Goal: Check status: Check status

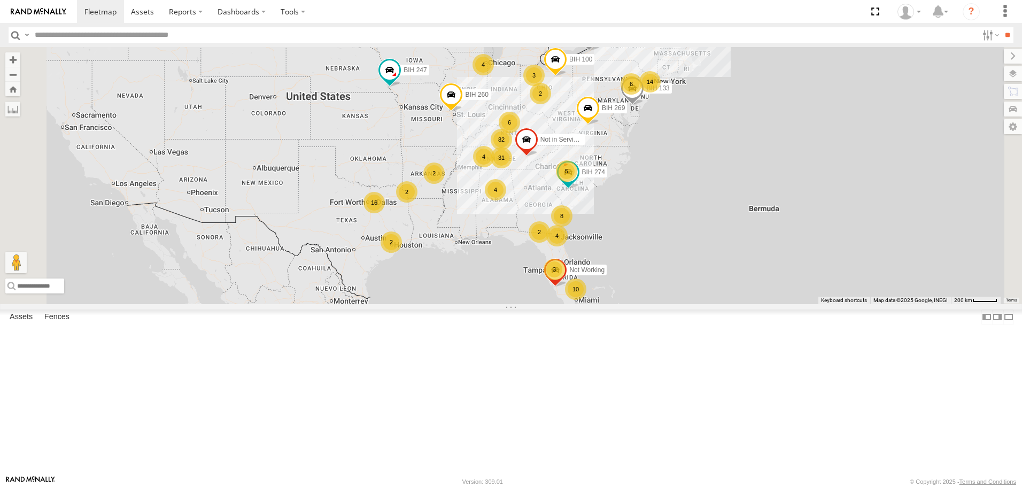
click at [0, 0] on span "Asset" at bounding box center [0, 0] width 0 height 0
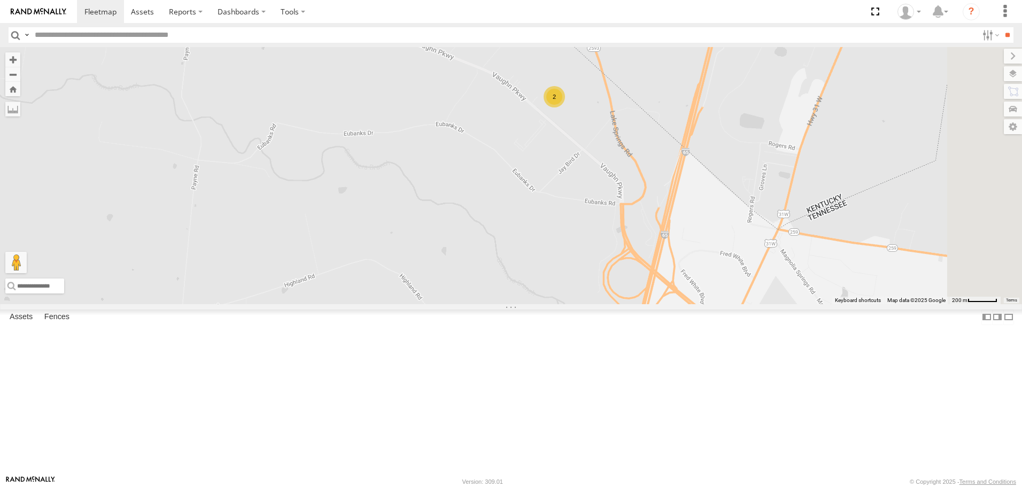
drag, startPoint x: 687, startPoint y: 99, endPoint x: 665, endPoint y: 253, distance: 155.6
click at [665, 253] on div "BIH 247 BIH 249 BIH 274 Not in Service BIH57 BIH 260 BIH 269 BIH 100 Not Workin…" at bounding box center [511, 175] width 1022 height 257
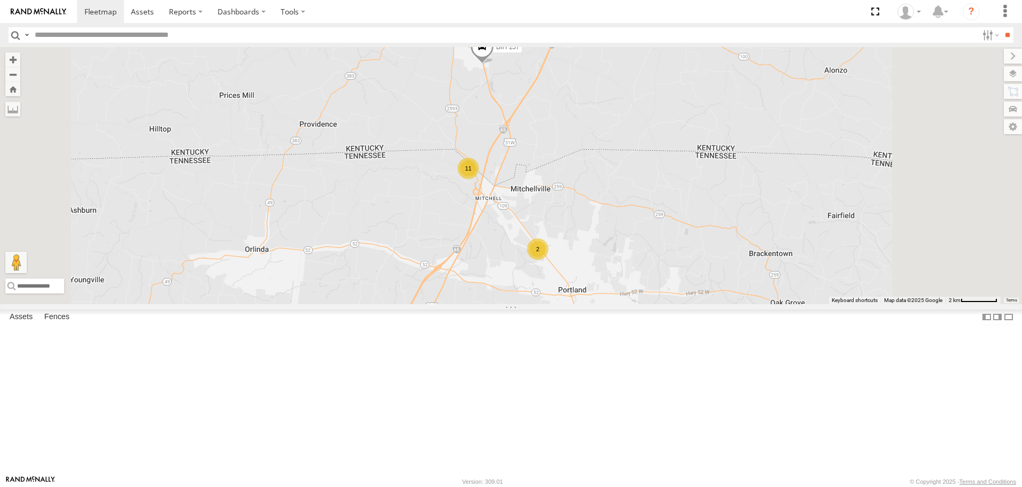
scroll to position [1924, 0]
click at [0, 0] on span at bounding box center [0, 0] width 0 height 0
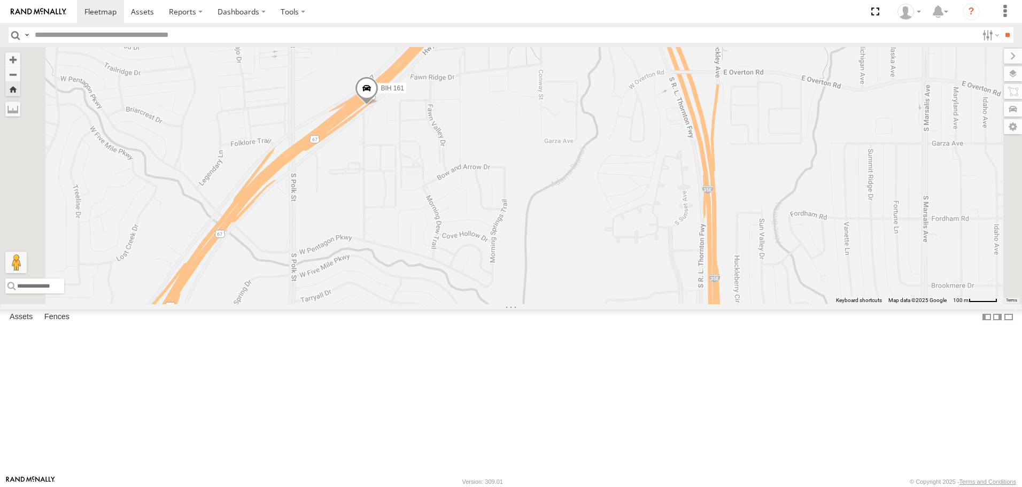
scroll to position [3207, 0]
click at [0, 0] on span at bounding box center [0, 0] width 0 height 0
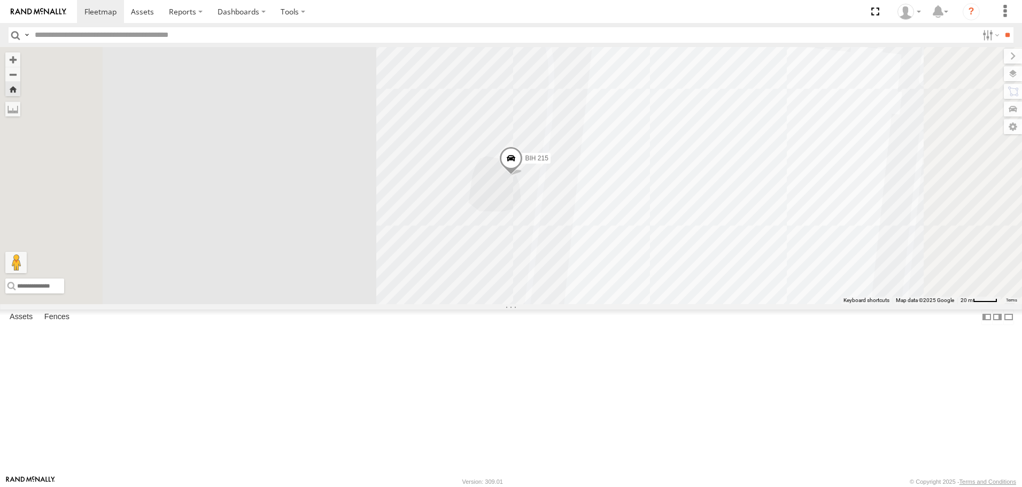
click at [523, 175] on span at bounding box center [511, 160] width 24 height 29
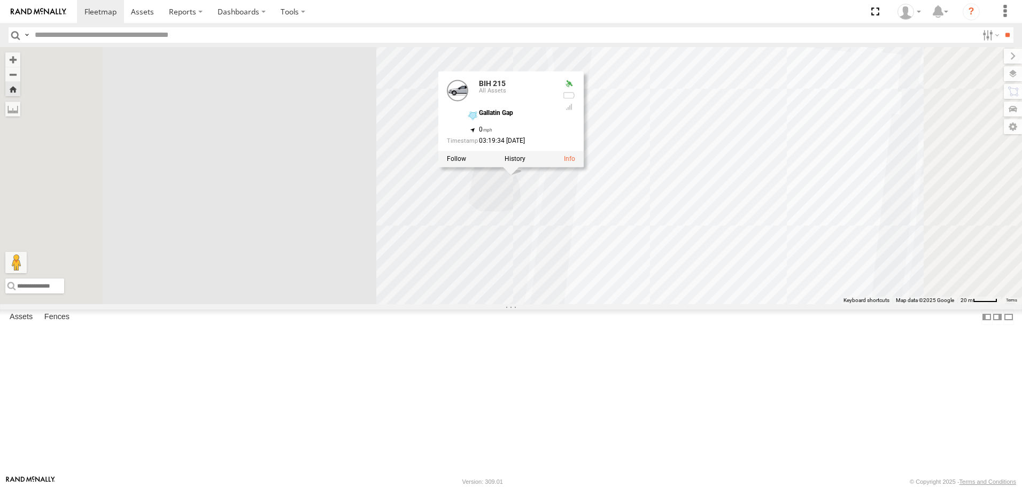
scroll to position [4223, 0]
click at [0, 0] on span at bounding box center [0, 0] width 0 height 0
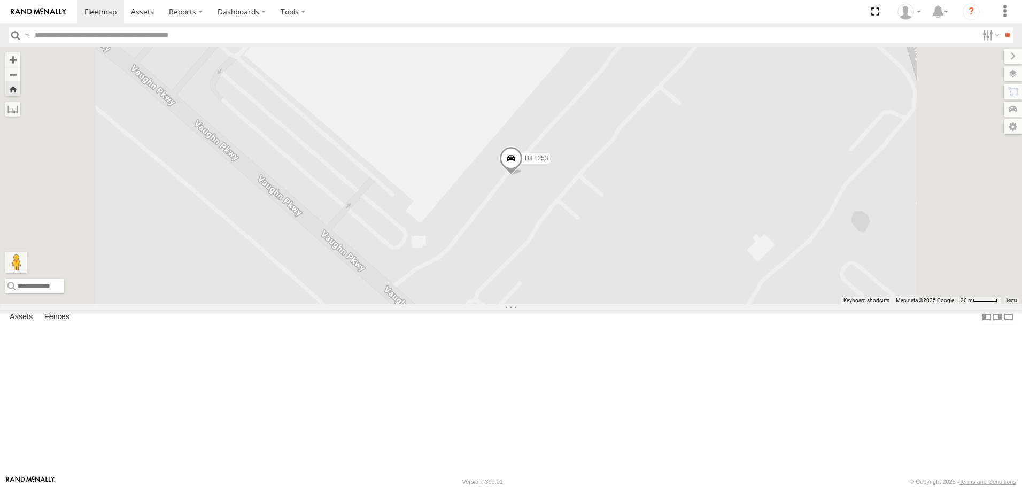
click at [0, 0] on span at bounding box center [0, 0] width 0 height 0
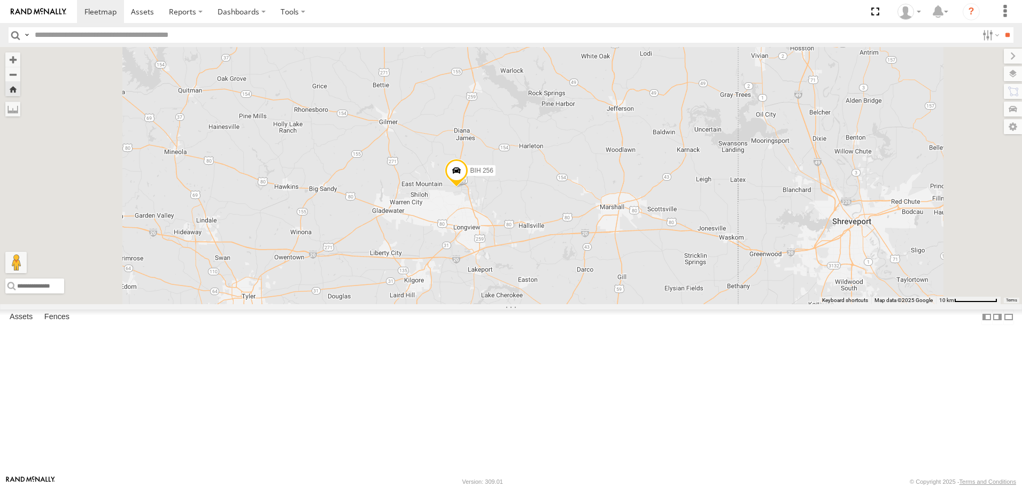
click at [0, 0] on span at bounding box center [0, 0] width 0 height 0
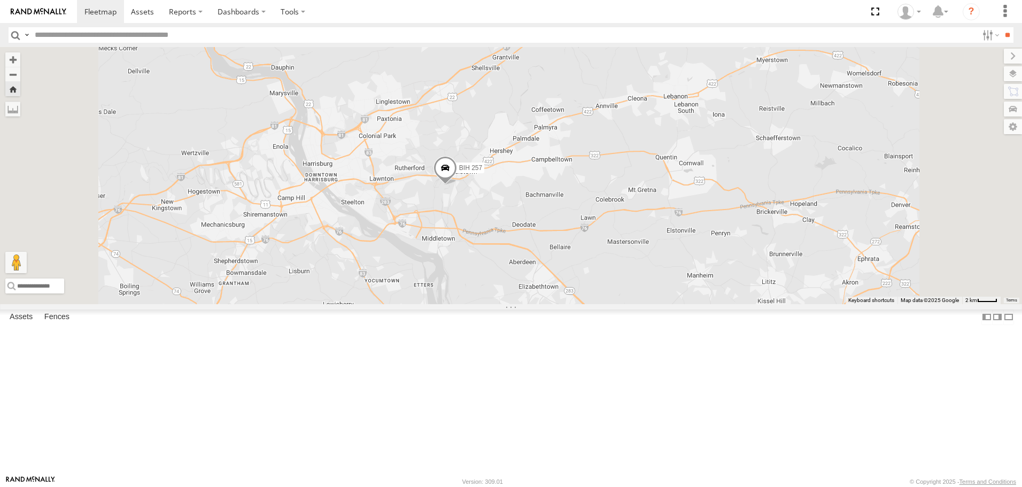
scroll to position [4330, 0]
click at [0, 0] on span at bounding box center [0, 0] width 0 height 0
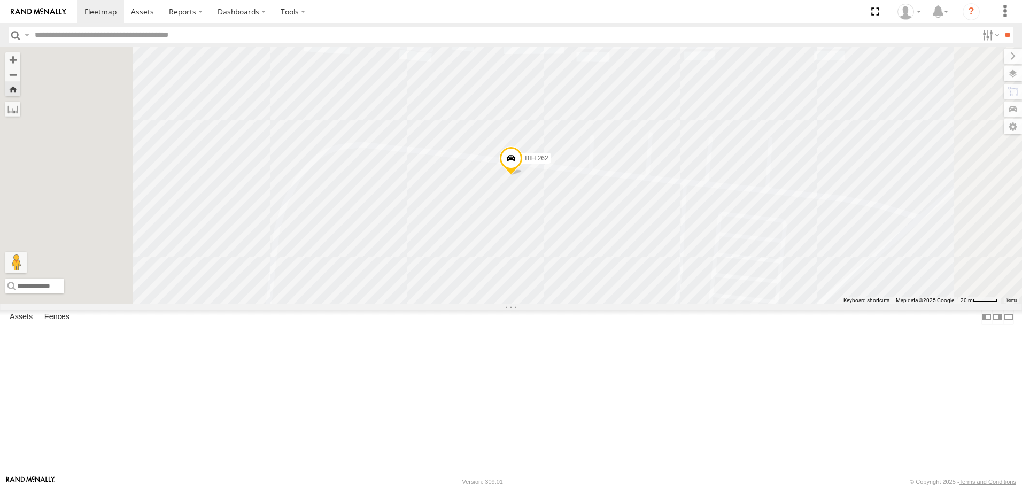
click at [523, 175] on span at bounding box center [511, 160] width 24 height 29
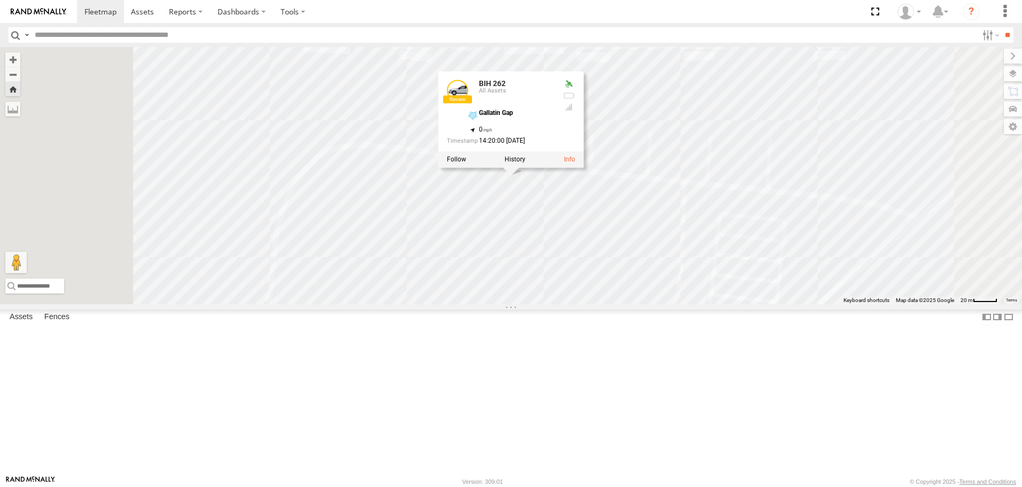
scroll to position [5239, 0]
click at [0, 0] on span at bounding box center [0, 0] width 0 height 0
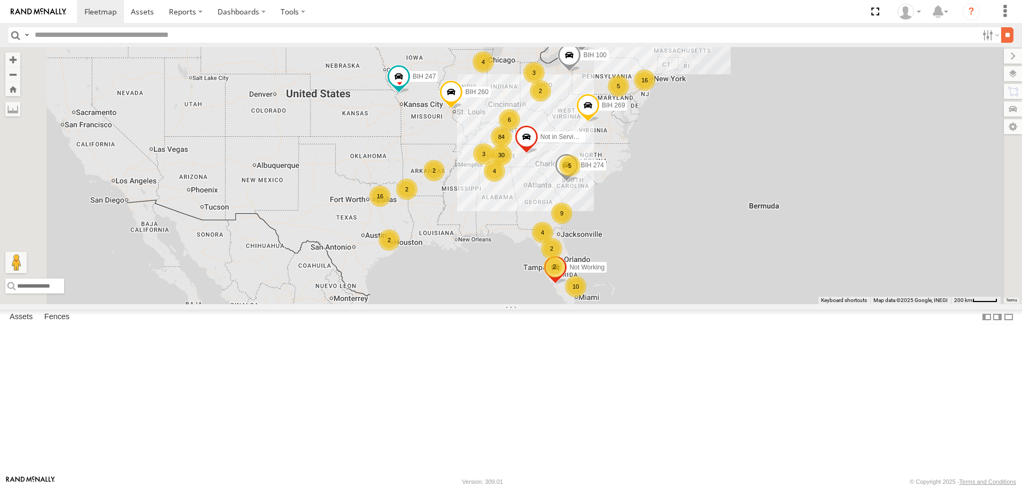
click at [1007, 34] on input "**" at bounding box center [1007, 35] width 12 height 16
click at [0, 0] on span "Asset" at bounding box center [0, 0] width 0 height 0
click at [0, 0] on span at bounding box center [0, 0] width 0 height 0
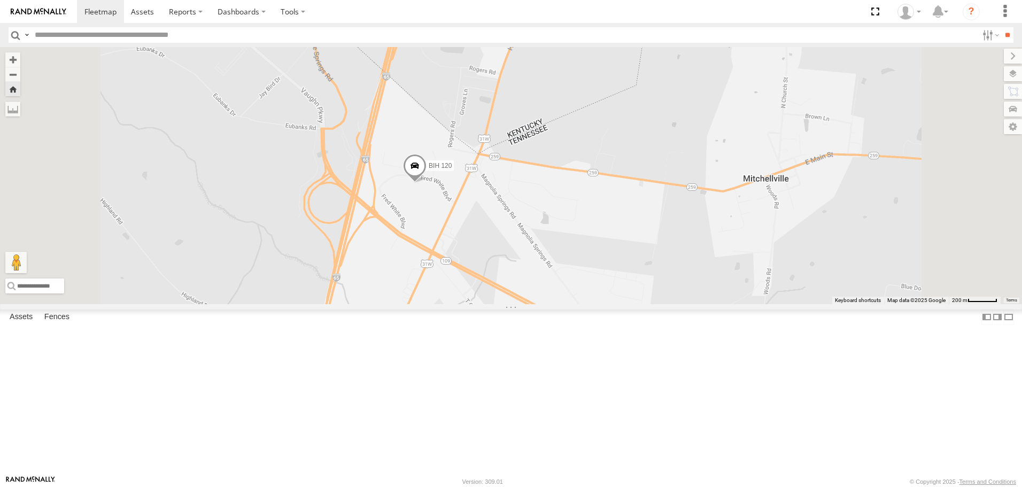
scroll to position [962, 0]
click at [0, 0] on span at bounding box center [0, 0] width 0 height 0
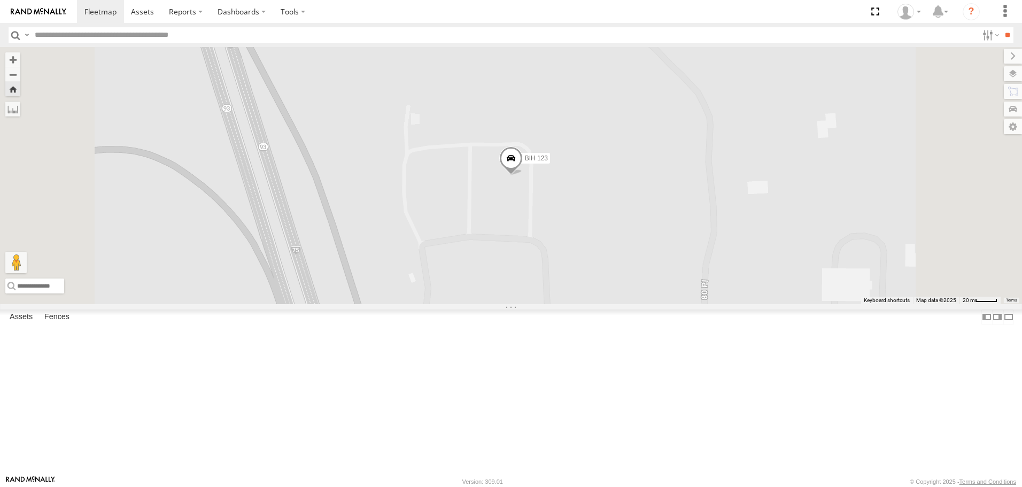
scroll to position [2299, 0]
click at [0, 0] on span at bounding box center [0, 0] width 0 height 0
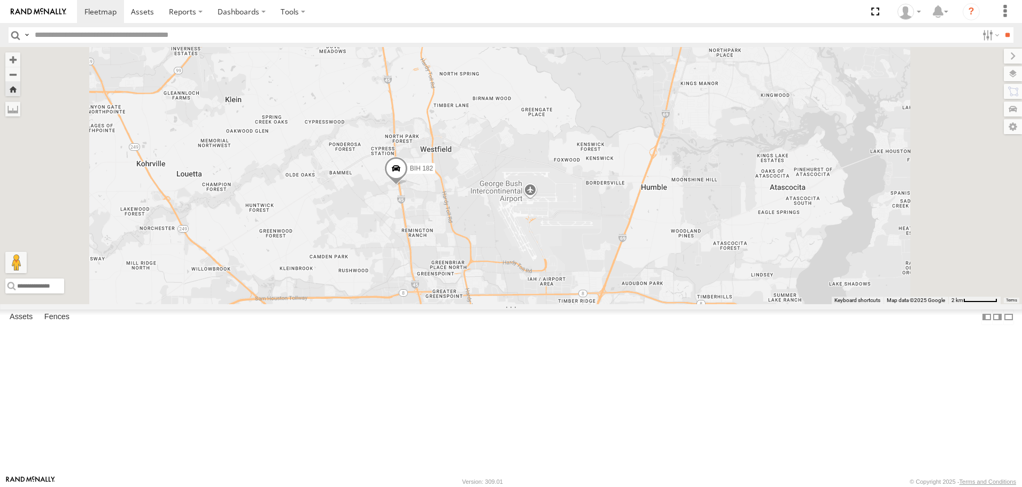
scroll to position [3207, 0]
click at [0, 0] on span at bounding box center [0, 0] width 0 height 0
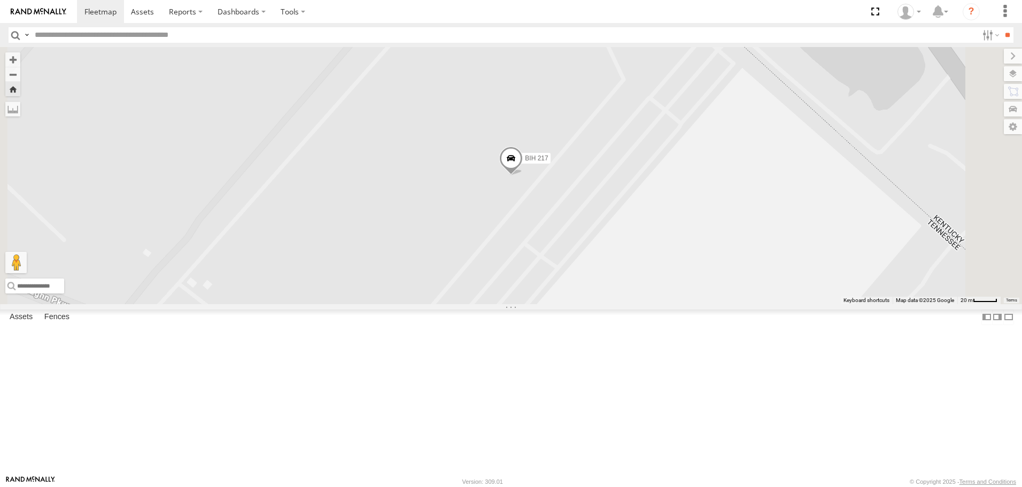
scroll to position [4277, 0]
